Goal: Transaction & Acquisition: Purchase product/service

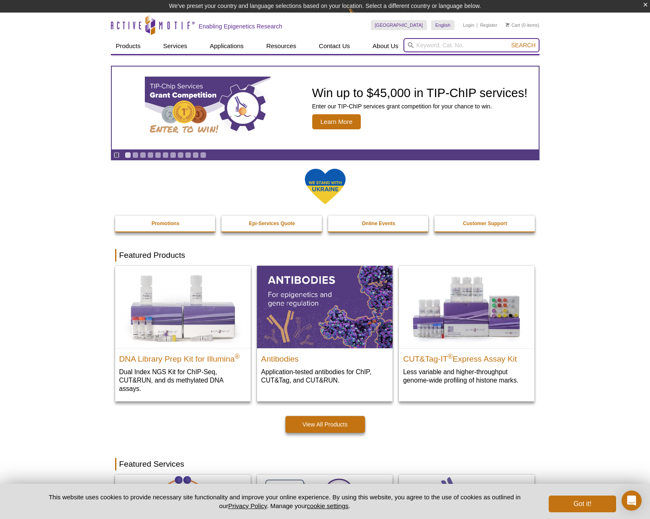
click at [459, 43] on input "search" at bounding box center [472, 45] width 136 height 14
click at [465, 24] on link "Login" at bounding box center [468, 25] width 11 height 6
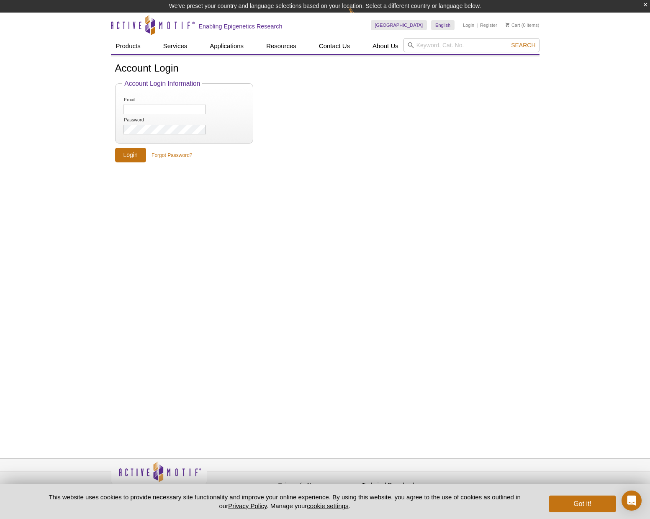
type input "[EMAIL_ADDRESS][DOMAIN_NAME]"
click at [133, 151] on input "Login" at bounding box center [130, 155] width 31 height 15
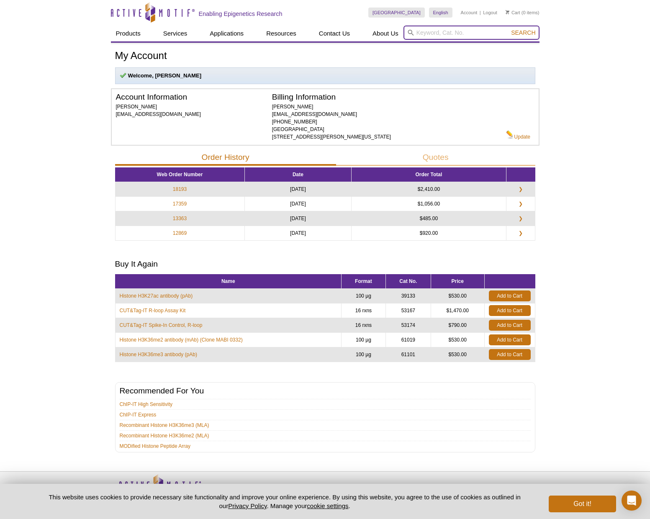
click at [494, 32] on input "search" at bounding box center [472, 33] width 136 height 14
paste input "53174"
click at [524, 33] on button "Search" at bounding box center [523, 33] width 29 height 8
click at [482, 49] on li "53174 - CUT&Tag-IT Spike-In Control" at bounding box center [453, 46] width 95 height 12
type input "53174 - CUT&Tag-IT Spike-In Control"
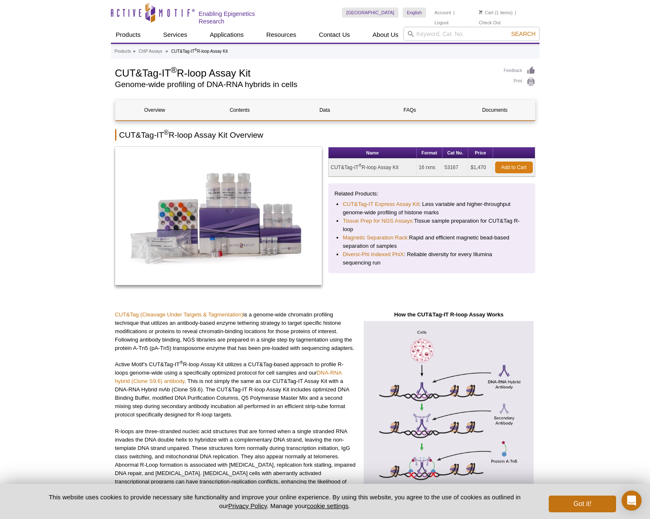
click at [510, 170] on link "Add to Cart" at bounding box center [514, 168] width 38 height 12
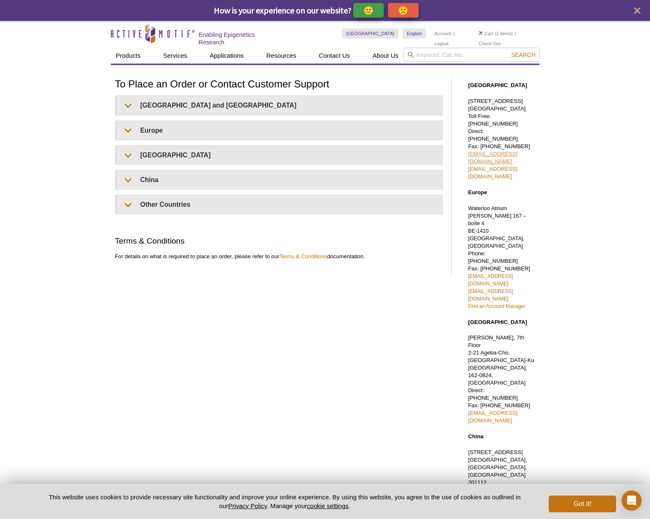
click at [488, 151] on link "[EMAIL_ADDRESS][DOMAIN_NAME]" at bounding box center [492, 158] width 49 height 14
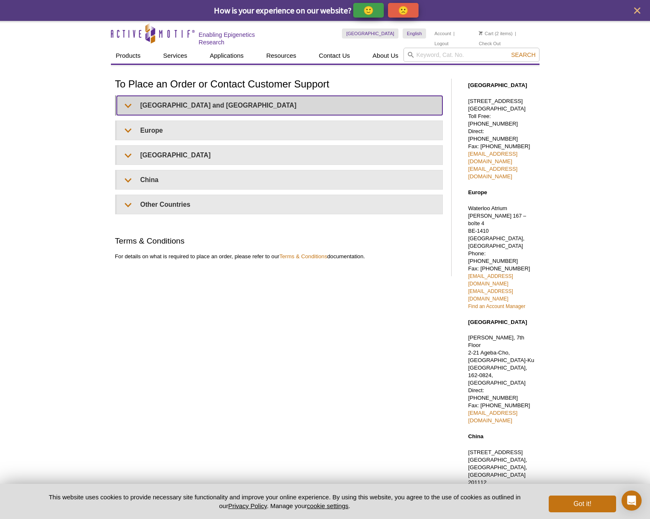
click at [190, 99] on summary "[GEOGRAPHIC_DATA] and [GEOGRAPHIC_DATA]" at bounding box center [280, 105] width 326 height 19
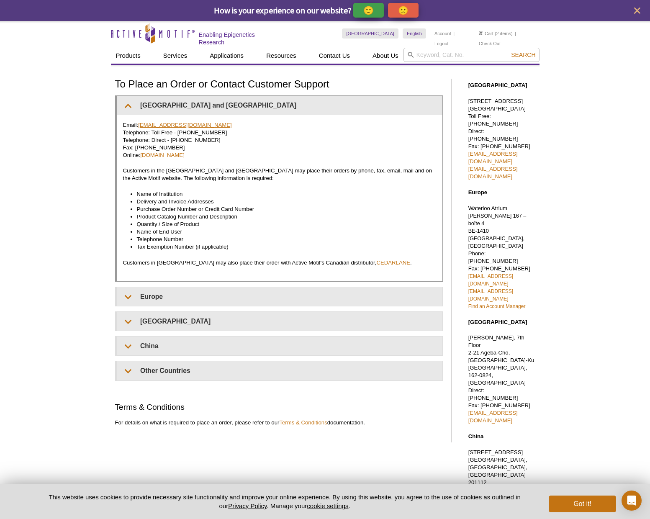
drag, startPoint x: 214, startPoint y: 123, endPoint x: 140, endPoint y: 124, distance: 74.1
click at [140, 124] on p "Email: [EMAIL_ADDRESS][DOMAIN_NAME] Telephone: Toll Free - [PHONE_NUMBER] Telep…" at bounding box center [279, 140] width 313 height 38
copy p "[EMAIL_ADDRESS][DOMAIN_NAME]"
